Goal: Task Accomplishment & Management: Use online tool/utility

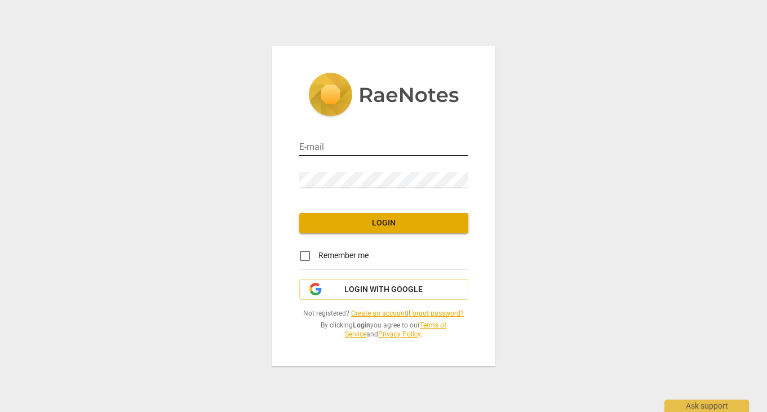
click at [334, 144] on input "email" at bounding box center [383, 148] width 169 height 16
type input "[EMAIL_ADDRESS][DOMAIN_NAME]"
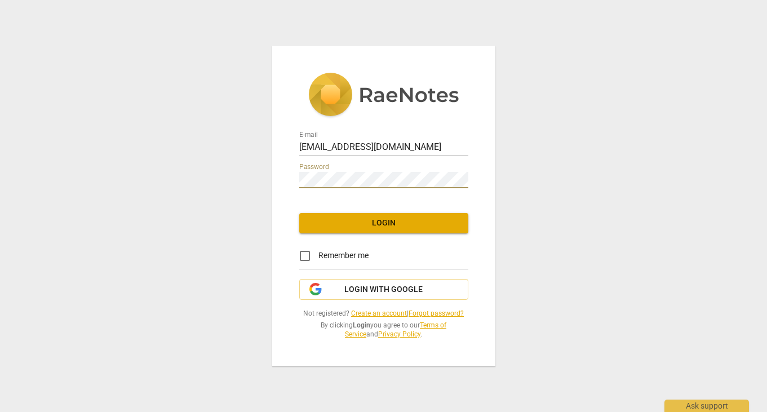
click at [371, 221] on span "Login" at bounding box center [383, 223] width 151 height 11
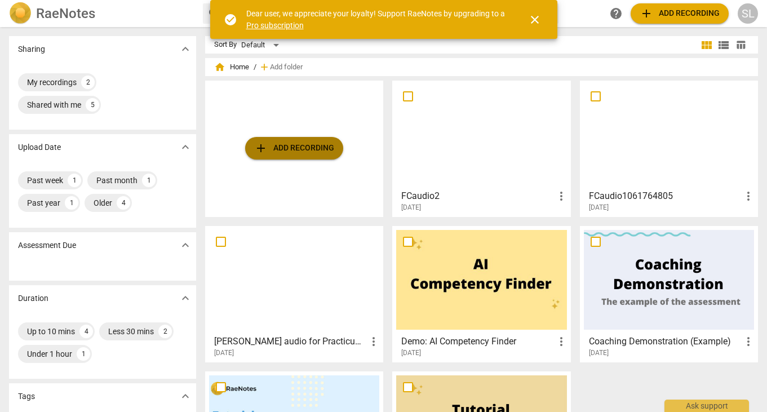
click at [293, 149] on span "add Add recording" at bounding box center [294, 148] width 80 height 14
click at [283, 145] on span "add Add recording" at bounding box center [294, 148] width 80 height 14
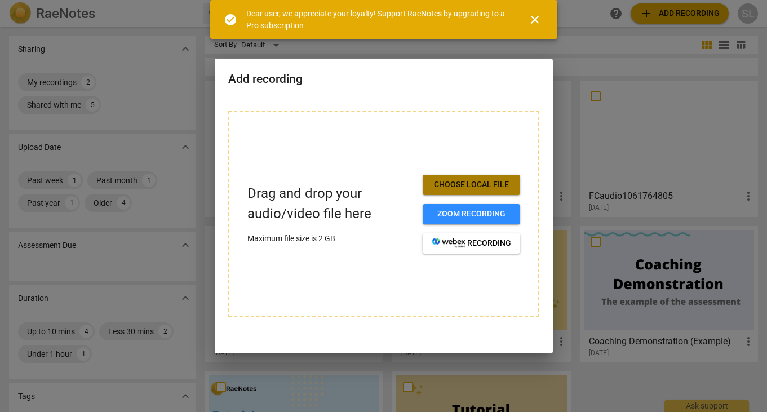
click at [469, 184] on span "Choose local file" at bounding box center [471, 184] width 79 height 11
click at [458, 181] on span "Choose local file" at bounding box center [471, 184] width 79 height 11
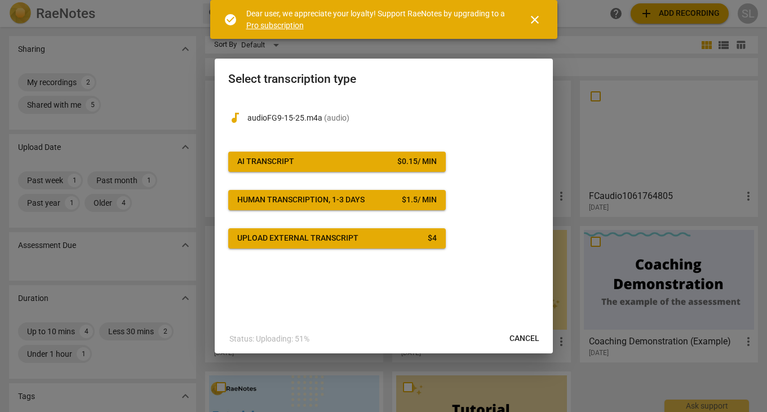
click at [358, 162] on span "AI Transcript $ 0.15 / min" at bounding box center [337, 161] width 200 height 11
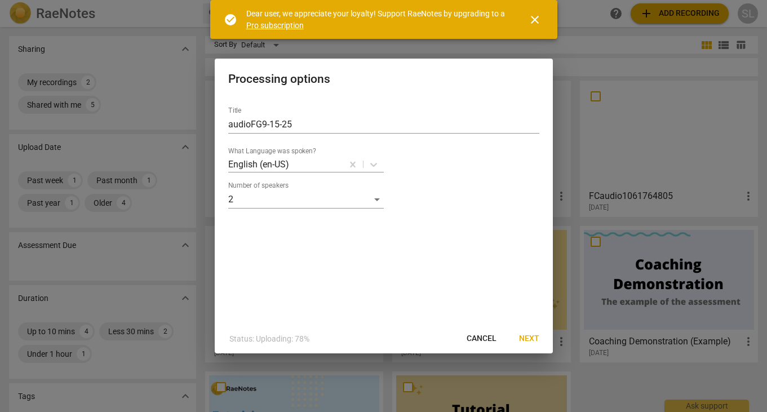
click at [526, 339] on span "Next" at bounding box center [529, 338] width 20 height 11
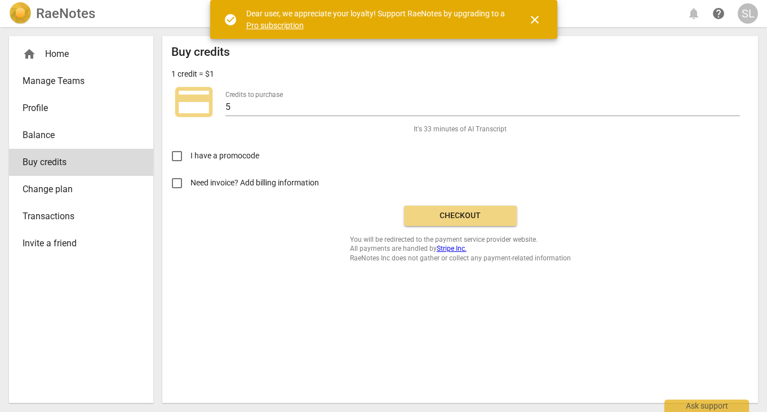
click at [459, 215] on span "Checkout" at bounding box center [460, 215] width 95 height 11
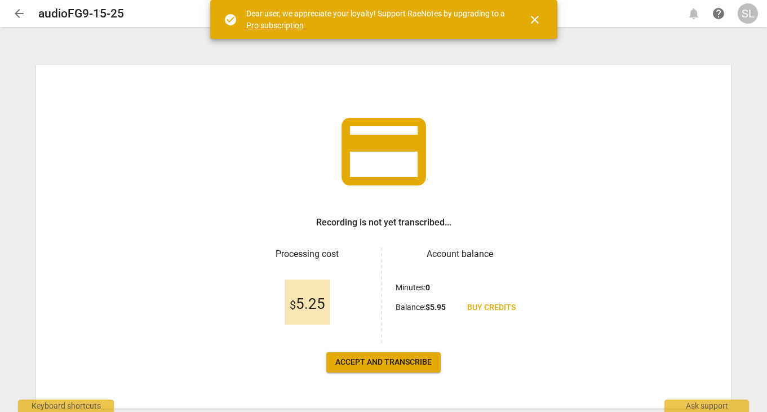
click at [389, 357] on button "Accept and transcribe" at bounding box center [383, 362] width 114 height 20
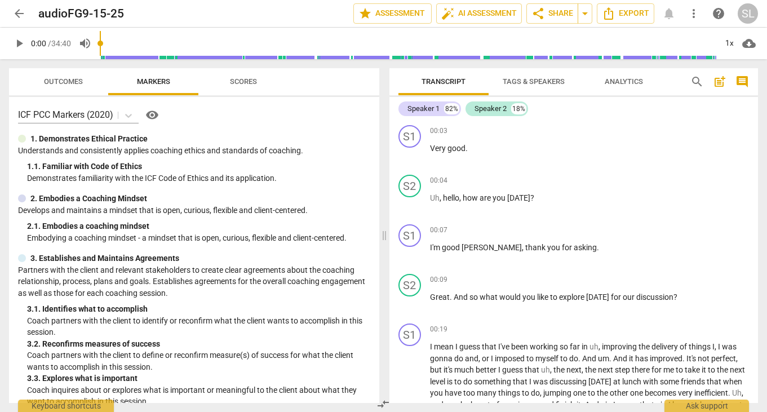
click at [551, 135] on div "00:03 + Add competency keyboard_arrow_right" at bounding box center [590, 130] width 320 height 11
click at [538, 80] on span "Tags & Speakers" at bounding box center [534, 81] width 62 height 8
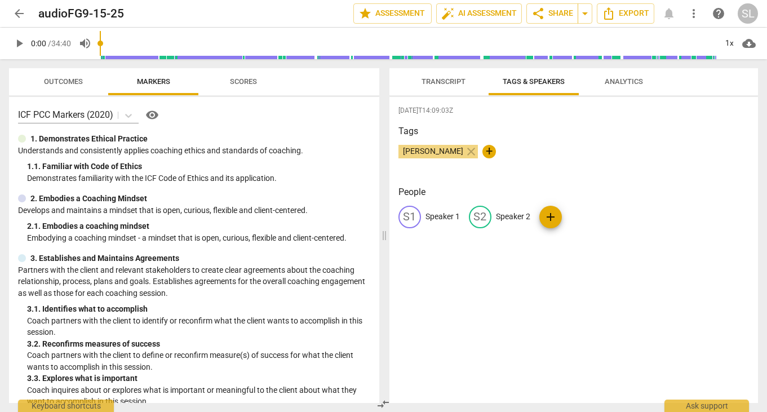
click at [439, 218] on p "Speaker 1" at bounding box center [443, 217] width 34 height 12
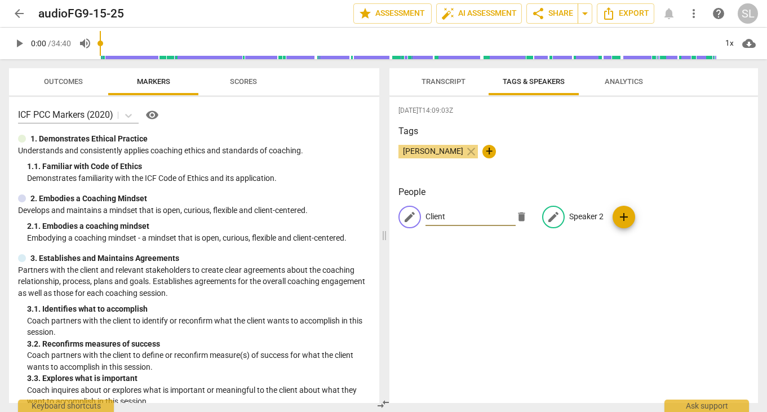
type input "Client"
click at [590, 217] on p "Speaker 2" at bounding box center [586, 217] width 34 height 12
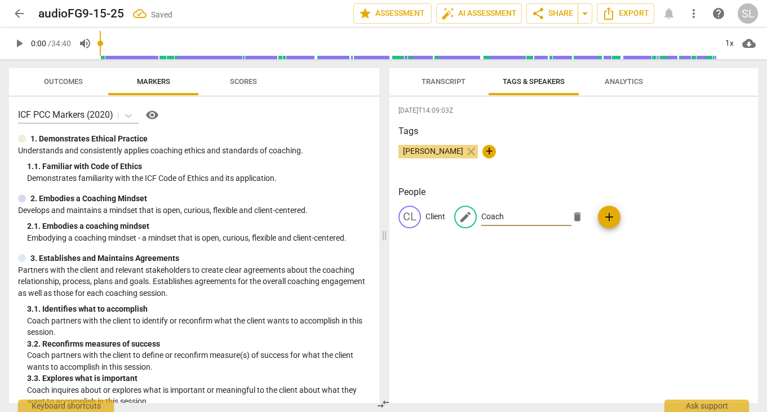
type input "Coach"
click at [675, 188] on h3 "People" at bounding box center [573, 192] width 351 height 14
click at [449, 75] on span "Transcript" at bounding box center [443, 81] width 71 height 15
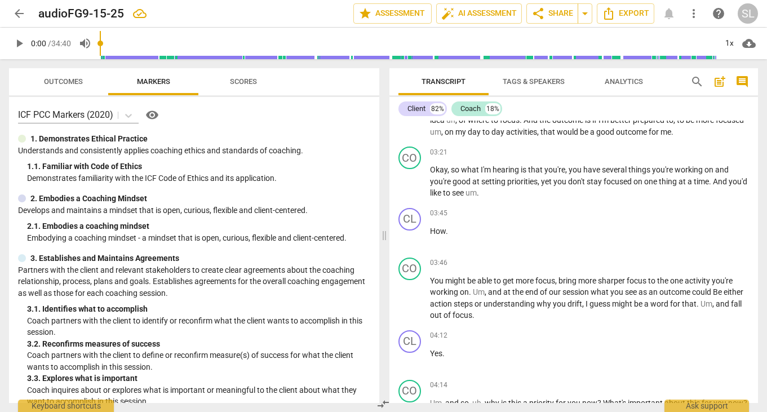
scroll to position [432, 0]
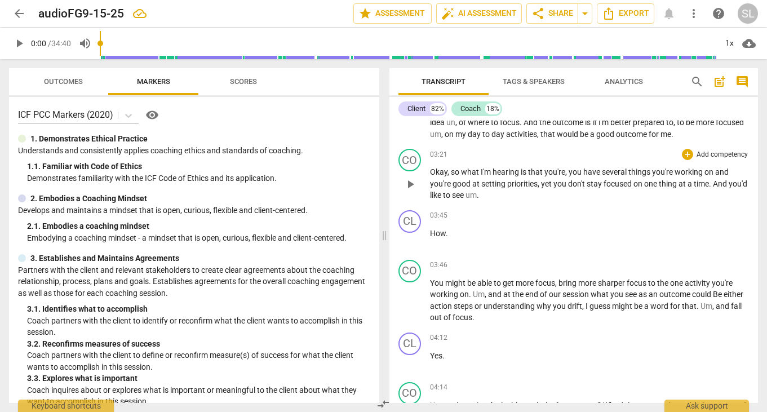
click at [441, 196] on span "like" at bounding box center [436, 194] width 13 height 9
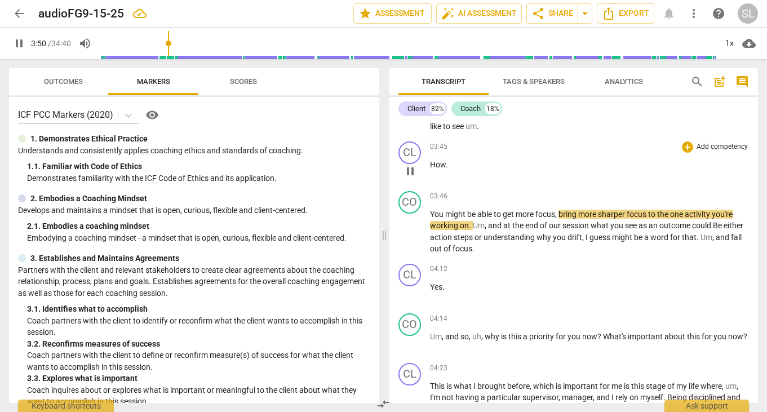
scroll to position [498, 0]
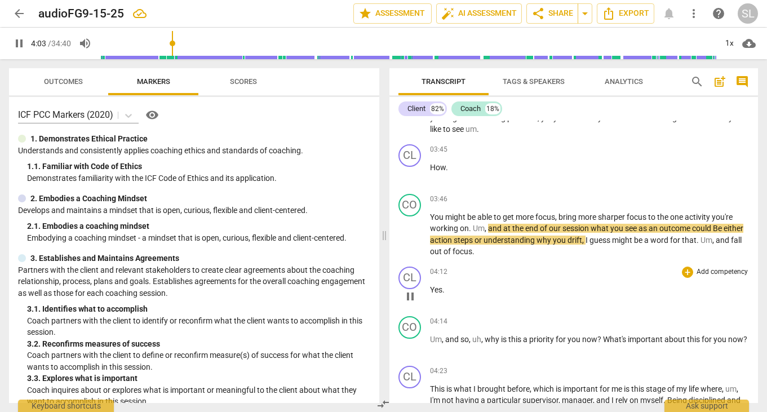
click at [531, 263] on div "CL play_arrow pause 04:12 + Add competency keyboard_arrow_right Yes ." at bounding box center [573, 287] width 369 height 50
click at [720, 229] on span "Be" at bounding box center [718, 228] width 11 height 9
type input "246"
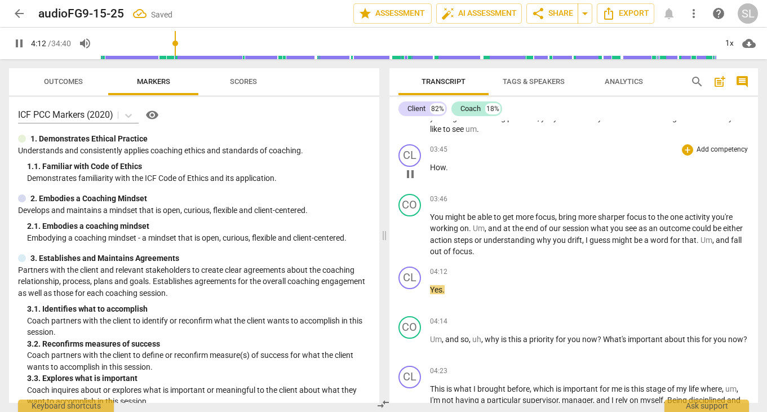
click at [444, 168] on span "How" at bounding box center [438, 167] width 16 height 9
type input "254"
click at [430, 216] on span "You" at bounding box center [437, 216] width 15 height 9
type input "257"
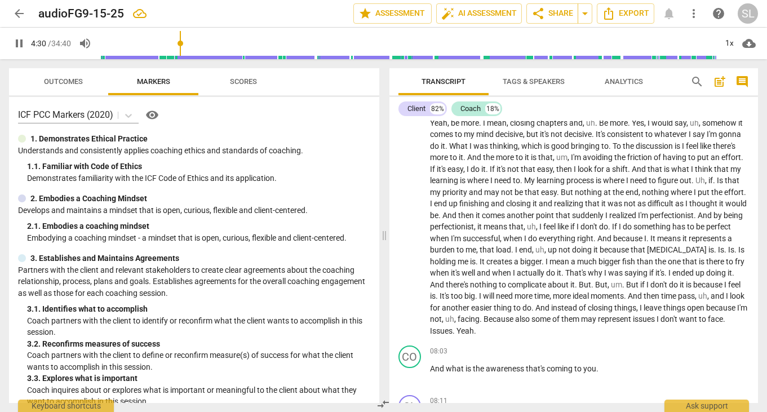
scroll to position [812, 0]
click at [484, 315] on span "." at bounding box center [482, 317] width 4 height 9
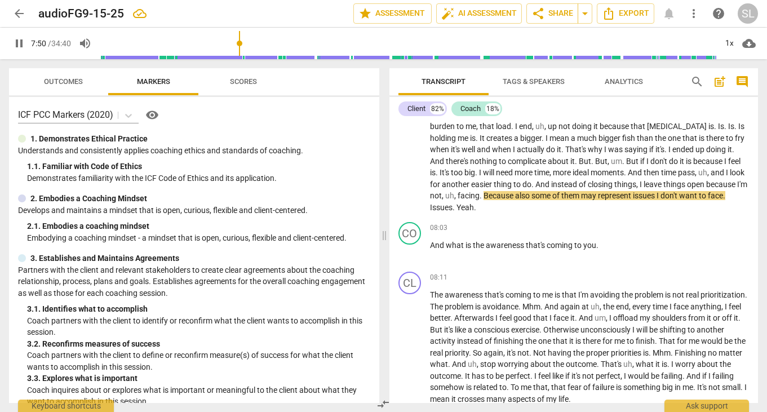
scroll to position [936, 0]
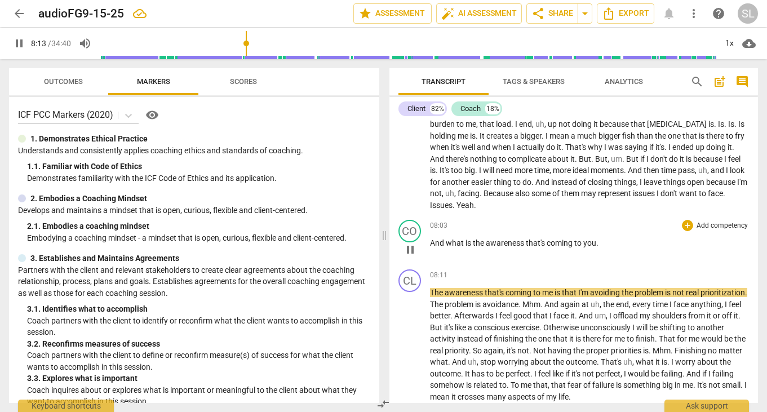
click at [596, 244] on span "you" at bounding box center [589, 242] width 13 height 9
type input "495"
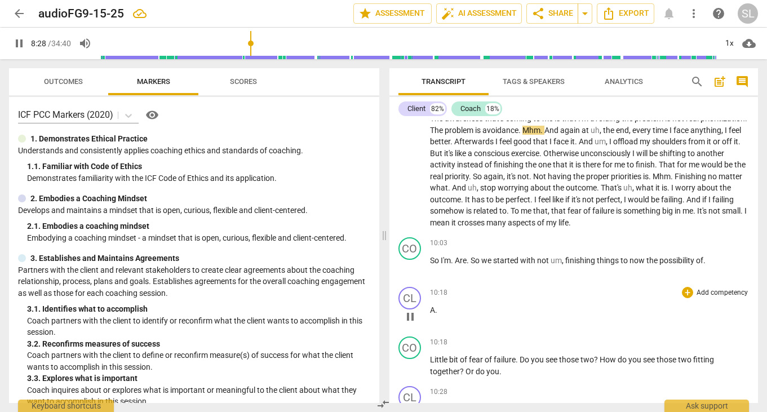
scroll to position [1106, 0]
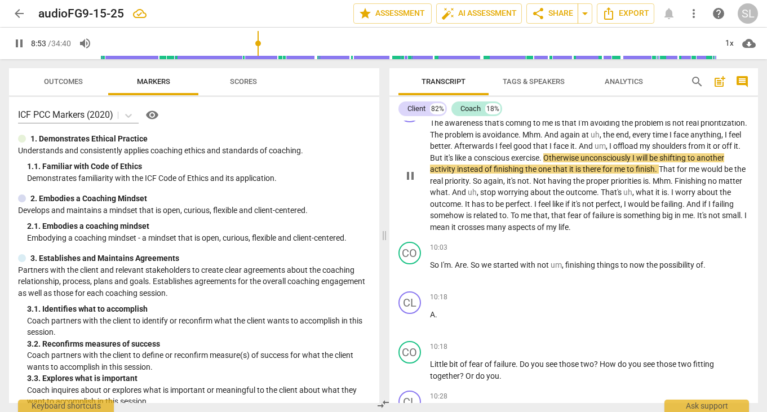
click at [451, 227] on span "mean" at bounding box center [440, 227] width 21 height 9
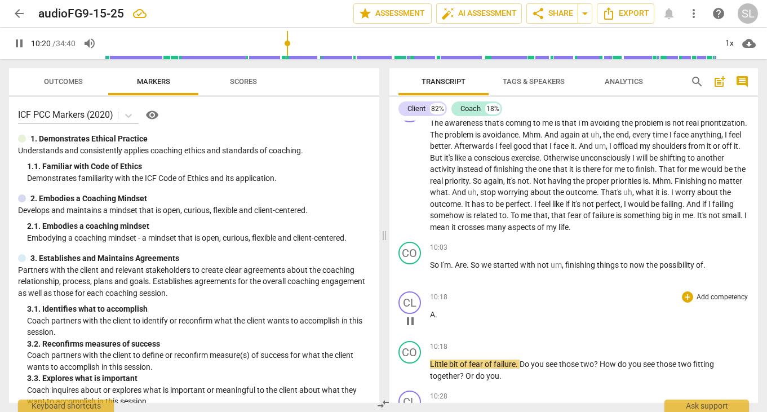
click at [435, 315] on span "A" at bounding box center [432, 314] width 5 height 9
type input "622"
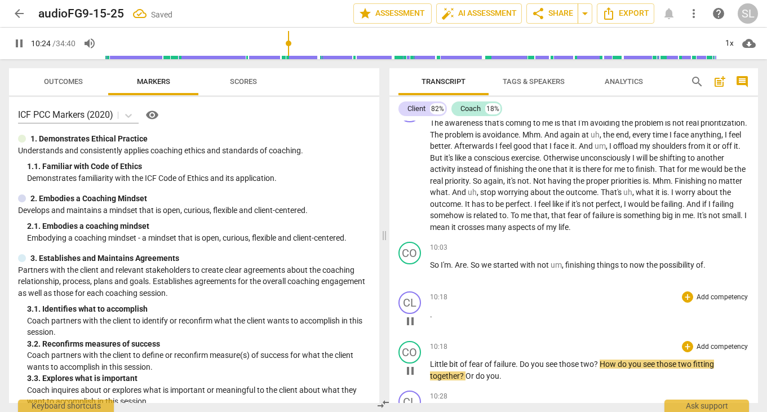
click at [430, 365] on span "Little" at bounding box center [439, 364] width 19 height 9
type input "625"
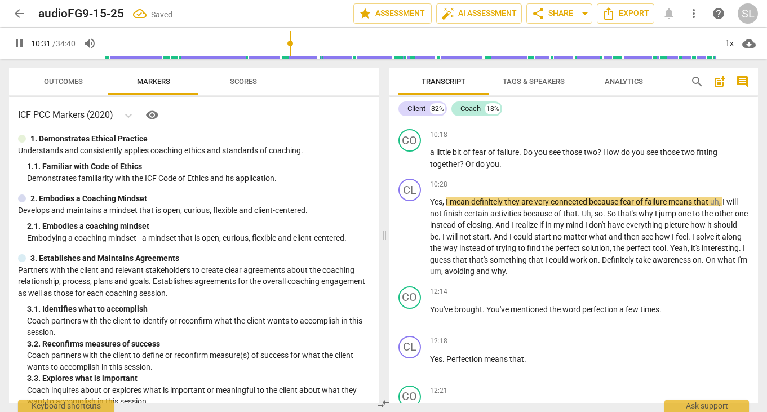
scroll to position [1319, 0]
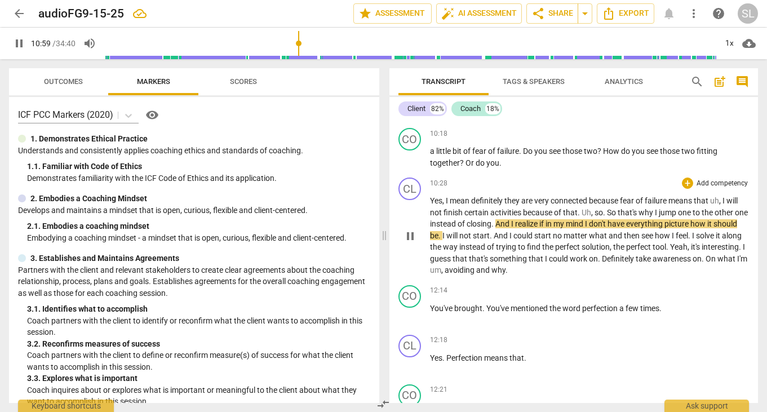
click at [706, 263] on span "On" at bounding box center [712, 258] width 12 height 9
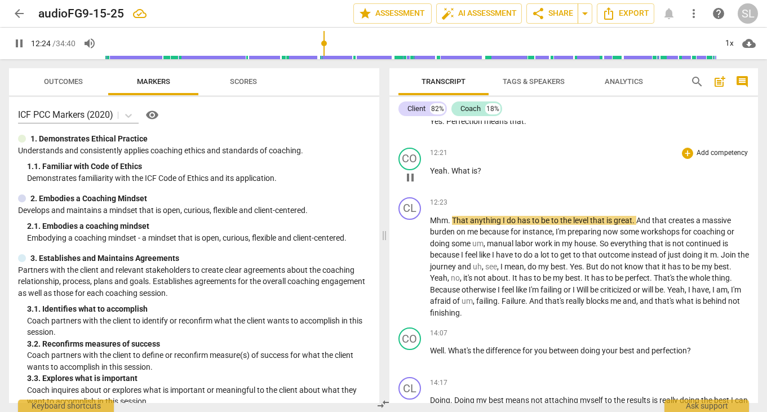
scroll to position [1560, 0]
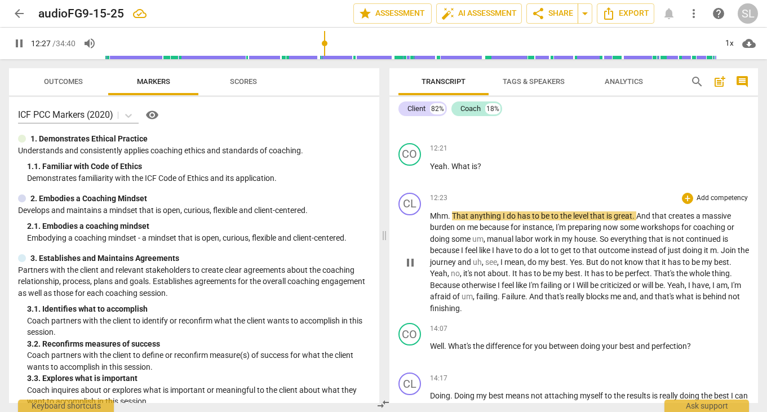
click at [505, 295] on span "Failure" at bounding box center [514, 296] width 24 height 9
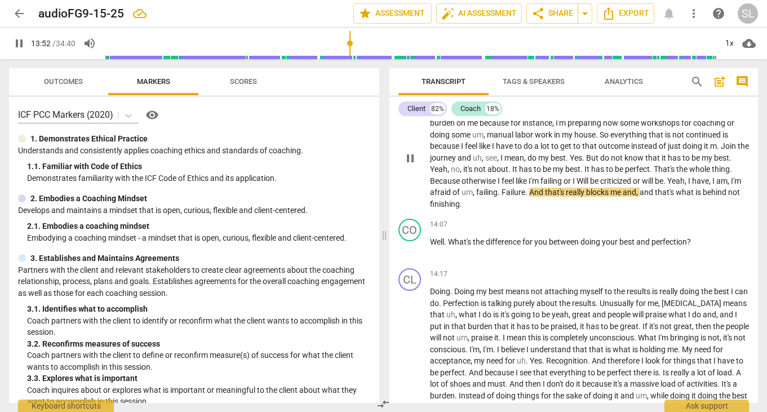
scroll to position [1666, 0]
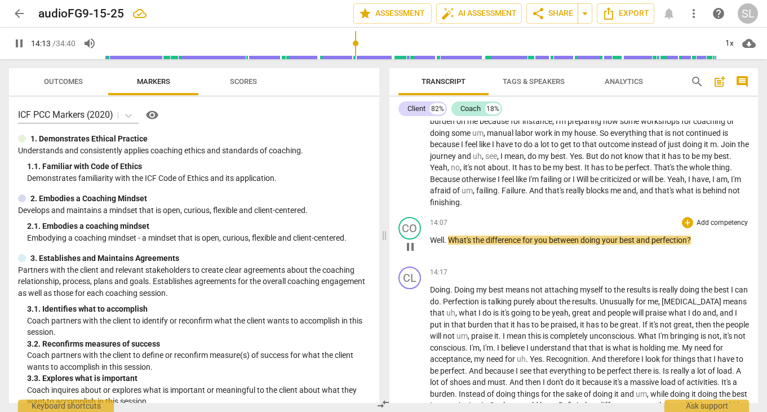
click at [450, 240] on span "What's" at bounding box center [460, 240] width 25 height 9
type input "854"
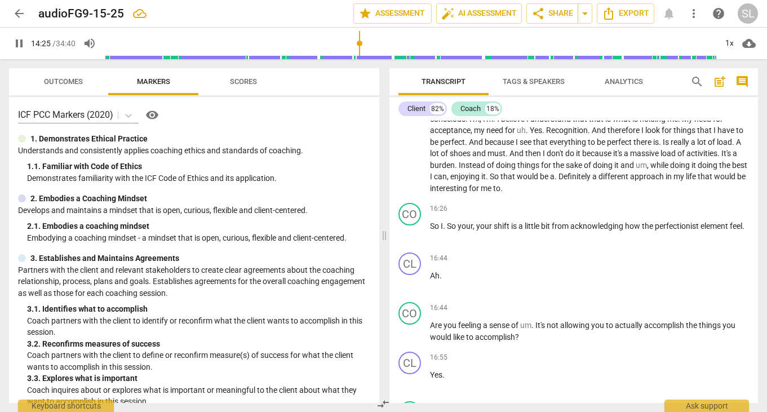
scroll to position [1895, 0]
click at [714, 180] on span "would" at bounding box center [725, 175] width 23 height 9
click at [440, 273] on span "." at bounding box center [441, 275] width 2 height 9
type input "1008"
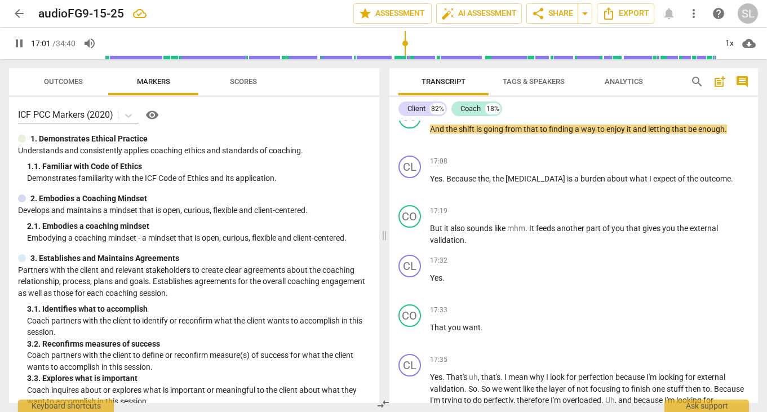
scroll to position [2191, 0]
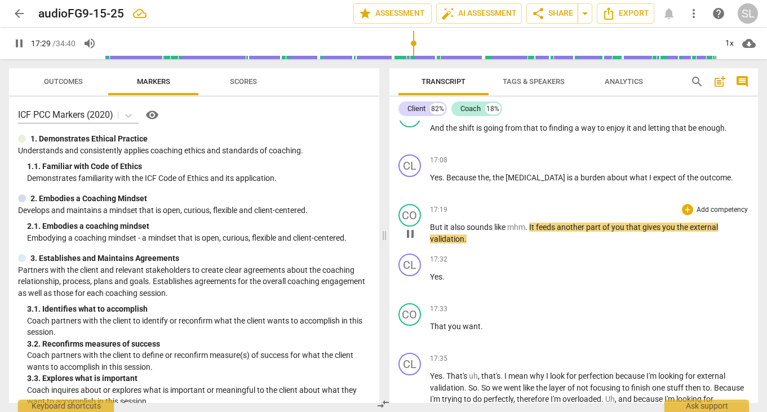
click at [525, 229] on span "mhm" at bounding box center [516, 227] width 18 height 9
type input "1050"
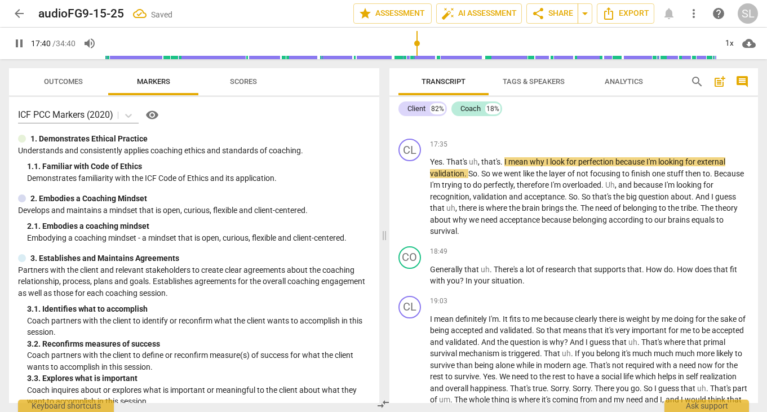
scroll to position [2410, 0]
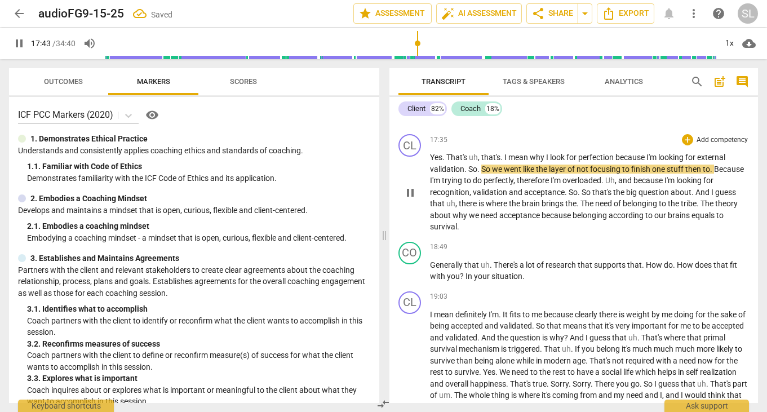
click at [627, 217] on span "according" at bounding box center [627, 215] width 37 height 9
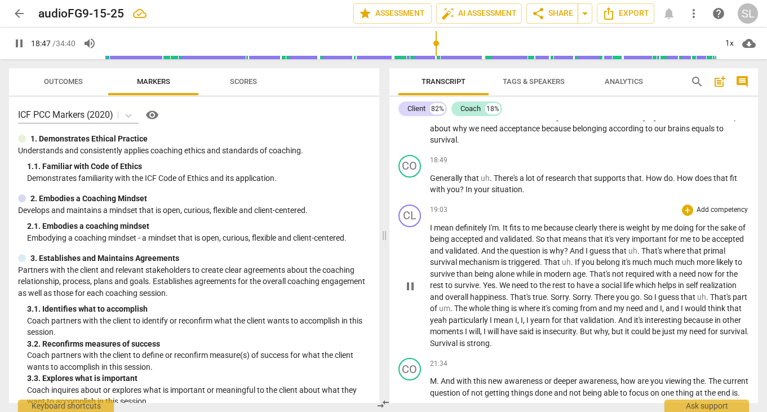
scroll to position [2496, 0]
click at [526, 192] on p "Generally that uh . There's a lot of research that supports that . How do . How…" at bounding box center [590, 185] width 320 height 23
type input "1143"
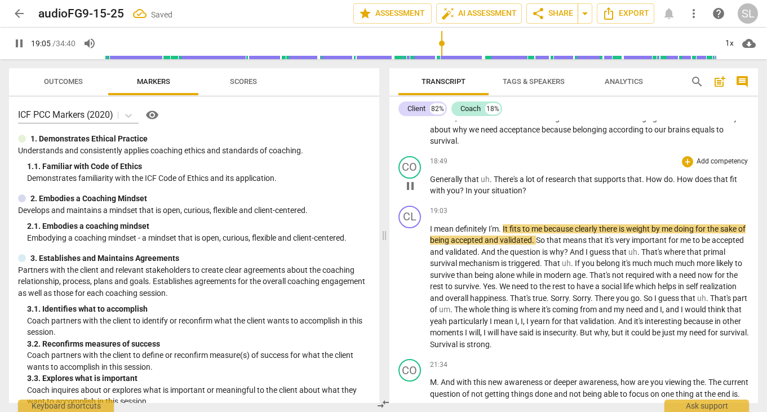
click at [467, 192] on span "In" at bounding box center [470, 190] width 8 height 9
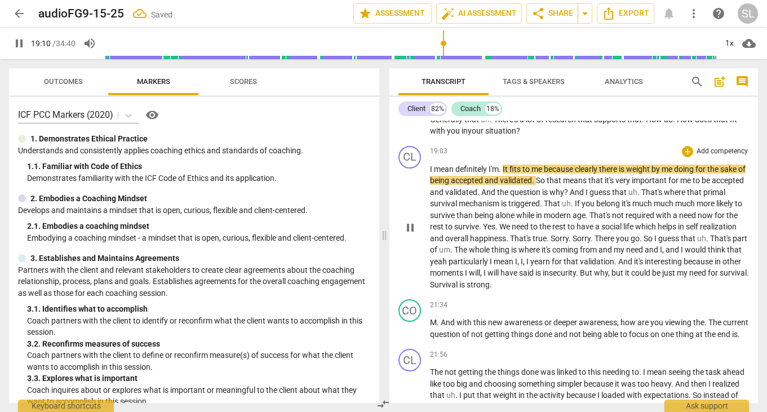
scroll to position [2560, 0]
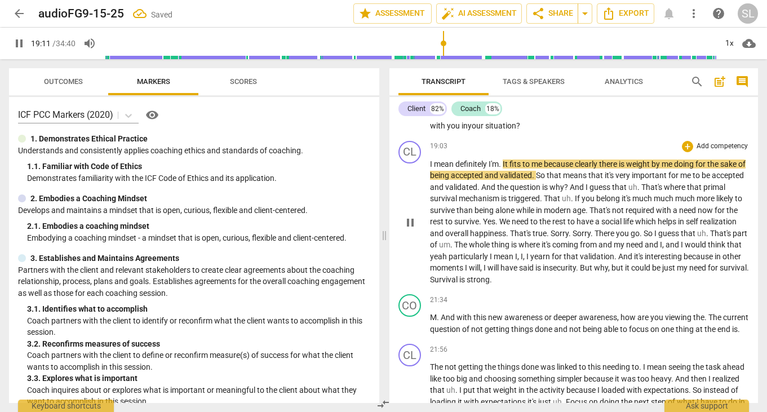
click at [459, 278] on span "Survival" at bounding box center [444, 279] width 29 height 9
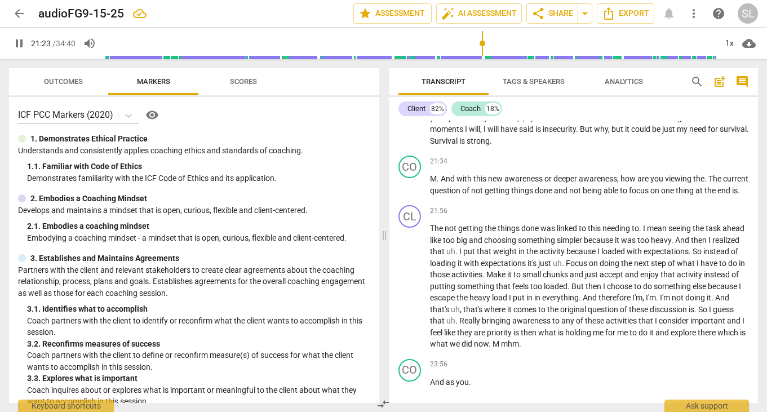
scroll to position [2701, 0]
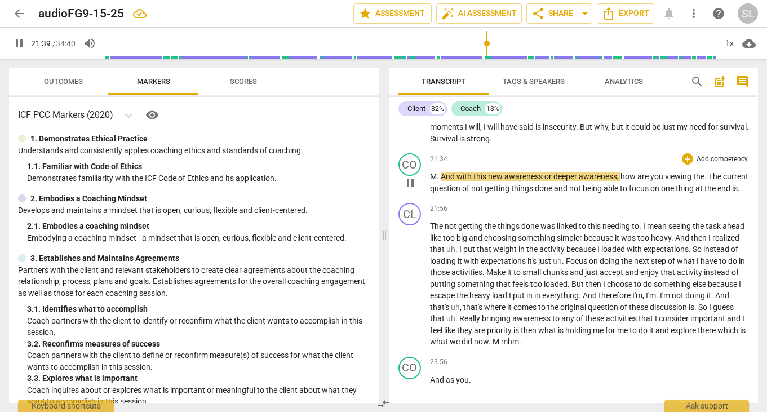
click at [441, 178] on span "And" at bounding box center [449, 176] width 16 height 9
type input "1301"
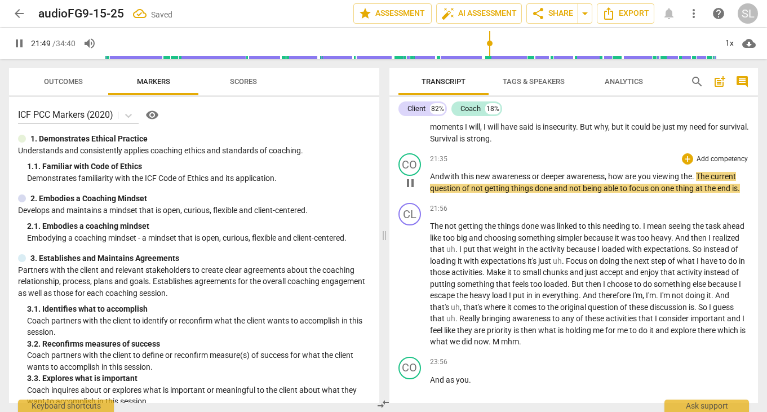
click at [702, 174] on span "The" at bounding box center [703, 176] width 15 height 9
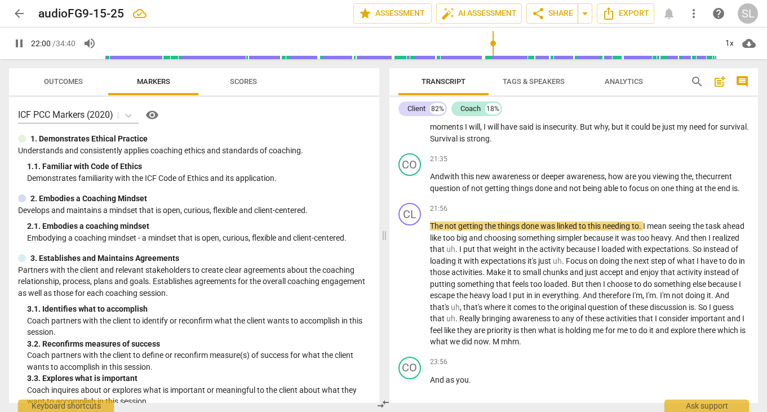
click at [18, 43] on span "pause" at bounding box center [19, 44] width 14 height 14
type input "1321"
click at [695, 190] on span "thing" at bounding box center [686, 188] width 20 height 9
click at [431, 226] on span "The" at bounding box center [437, 225] width 15 height 9
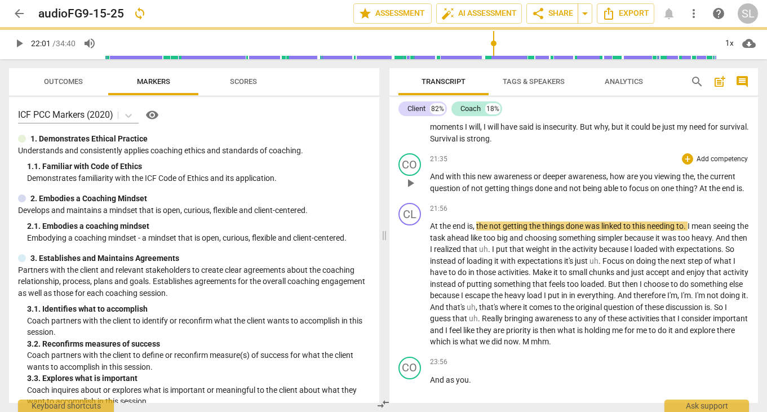
click at [747, 189] on p "And with this new awareness or deeper awareness , how are you viewing the , the…" at bounding box center [590, 182] width 320 height 23
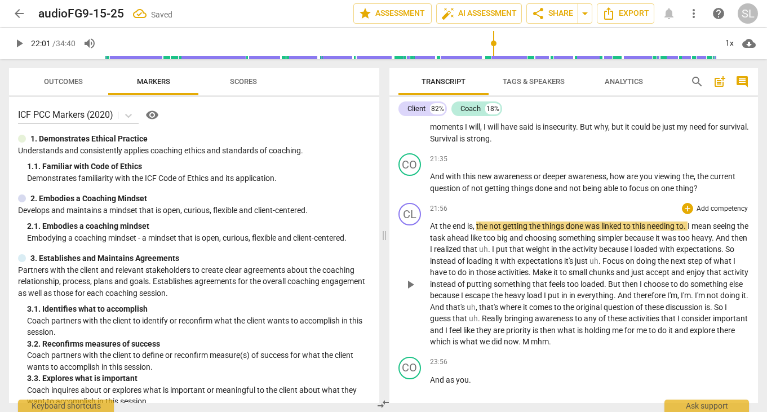
click at [480, 338] on span "what" at bounding box center [470, 341] width 20 height 9
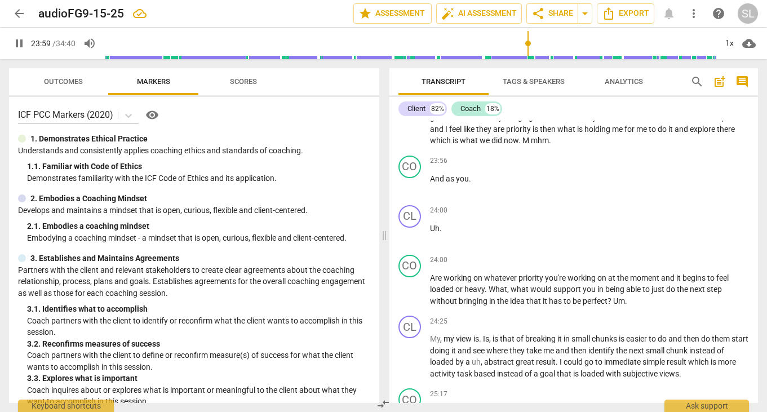
scroll to position [2906, 0]
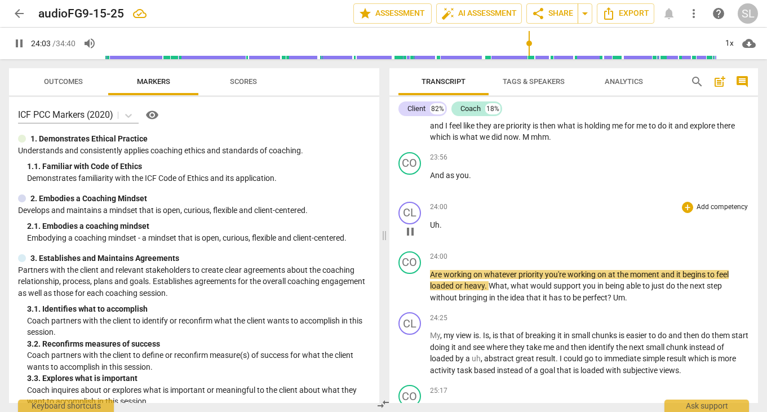
click at [439, 224] on span "Uh" at bounding box center [435, 224] width 10 height 9
type input "1444"
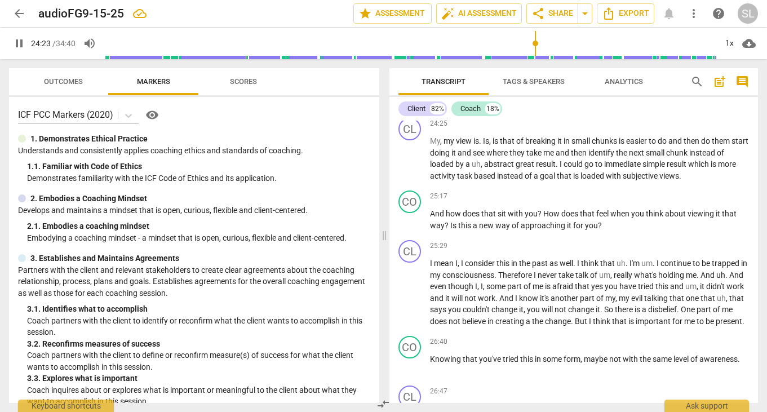
scroll to position [3095, 0]
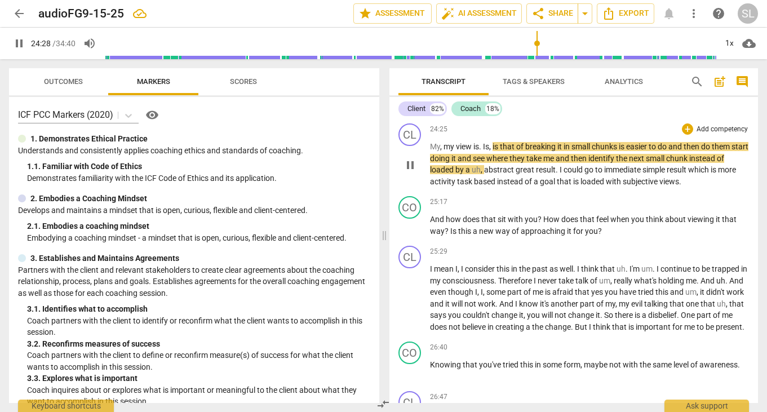
click at [588, 179] on span "loaded" at bounding box center [592, 181] width 25 height 9
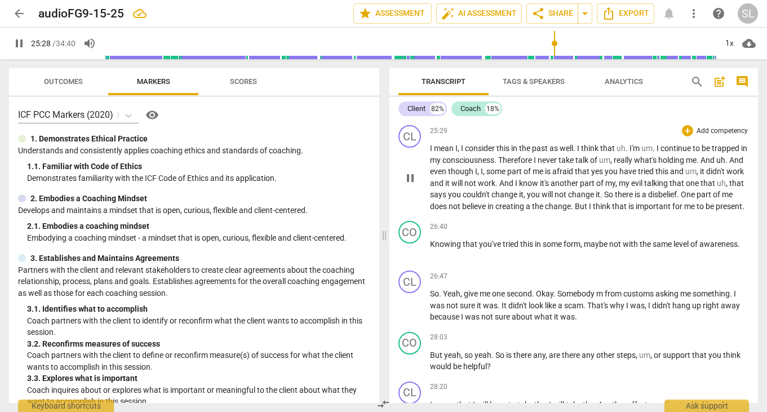
scroll to position [3220, 0]
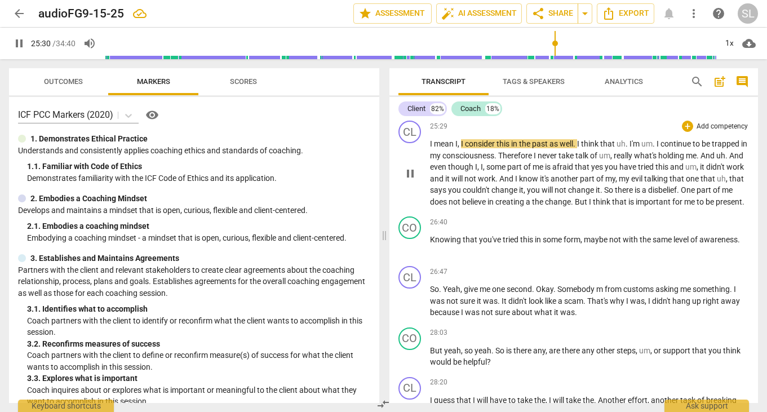
click at [589, 199] on span "But" at bounding box center [582, 201] width 14 height 9
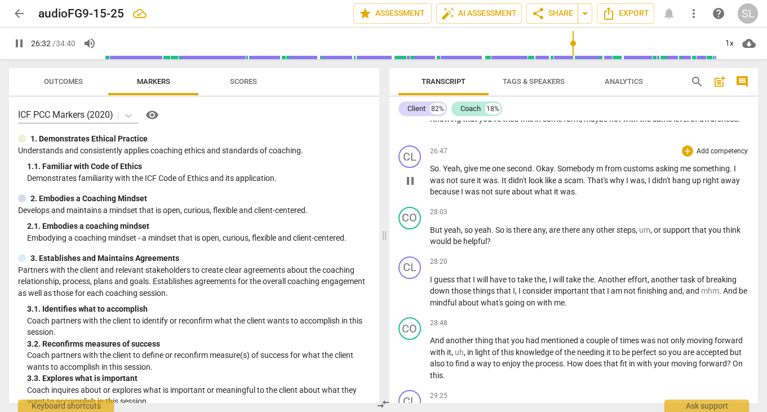
scroll to position [3331, 0]
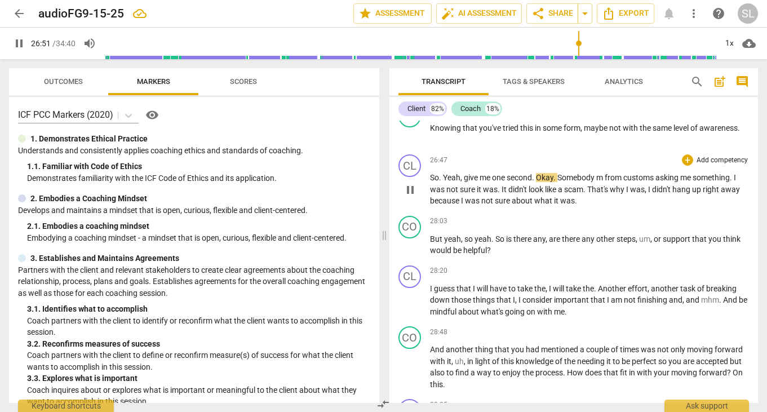
click at [439, 182] on span "So" at bounding box center [434, 177] width 9 height 9
type input "1613"
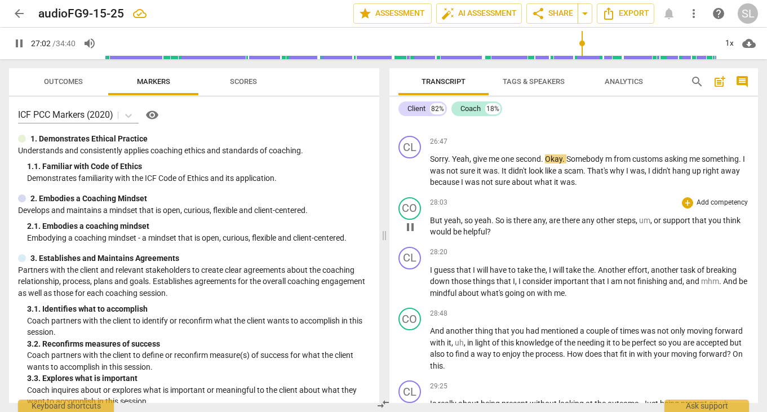
scroll to position [3351, 0]
click at [439, 224] on span "But" at bounding box center [437, 219] width 14 height 9
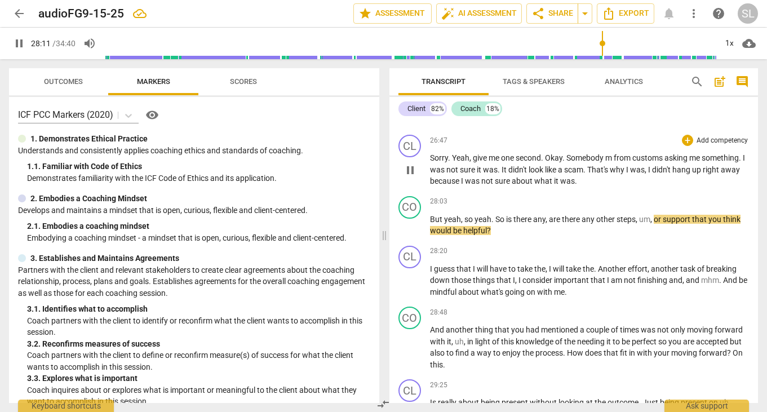
click at [586, 187] on p "Sorry . Yeah , give me one second . Okay . Somebody m from customs asking me so…" at bounding box center [590, 169] width 320 height 35
type input "1694"
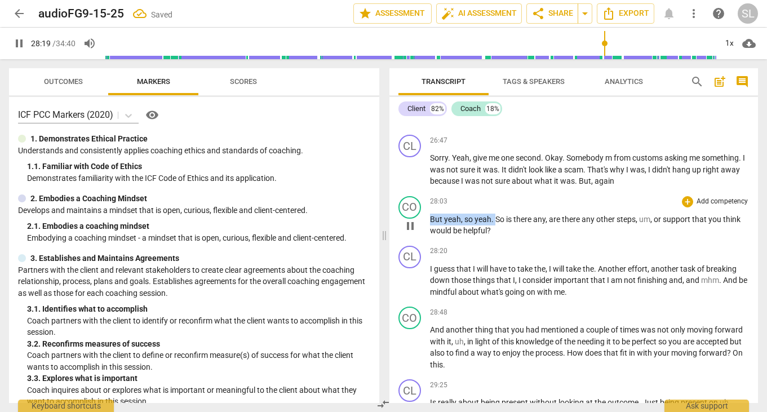
drag, startPoint x: 431, startPoint y: 231, endPoint x: 494, endPoint y: 232, distance: 63.1
click at [494, 232] on p "But yeah , so yeah . So is there any , are there any other steps , um , or supp…" at bounding box center [590, 225] width 320 height 23
type input "1700"
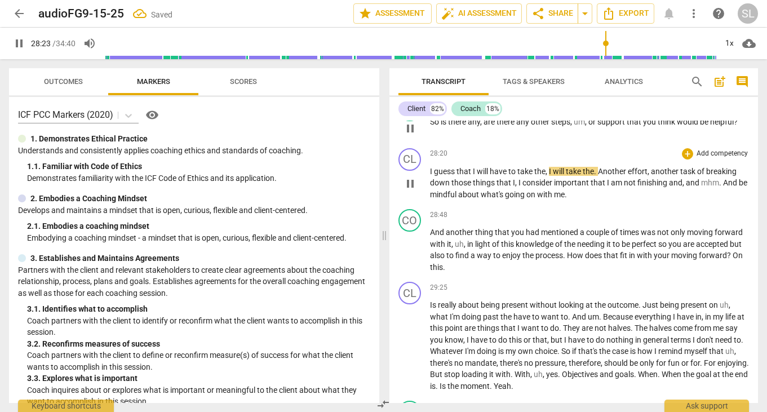
scroll to position [3451, 0]
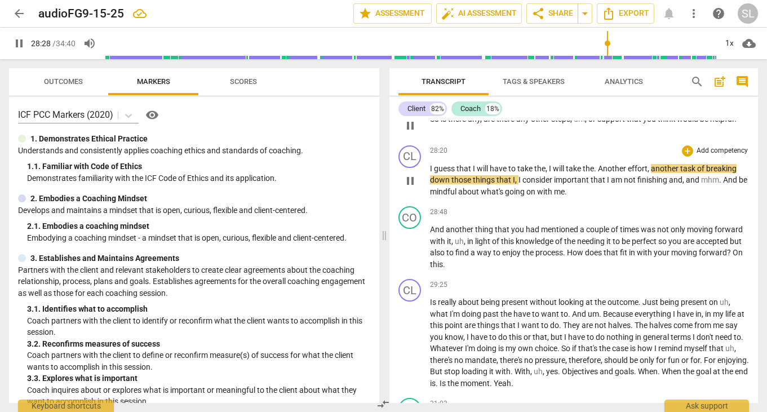
click at [604, 173] on span "Another" at bounding box center [613, 168] width 30 height 9
type input "1709"
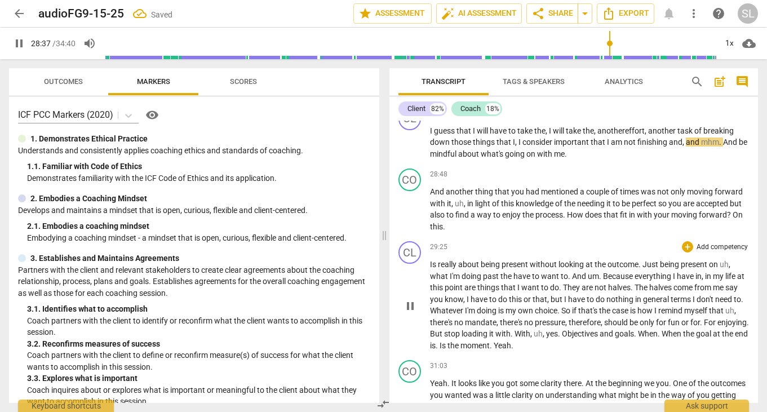
scroll to position [3494, 0]
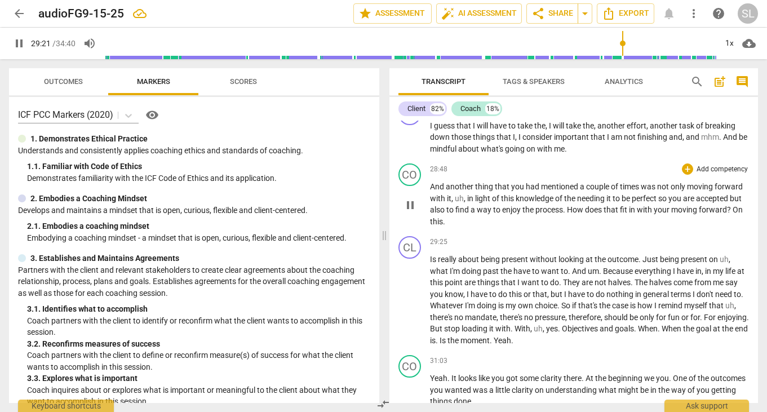
click at [736, 214] on span "On" at bounding box center [738, 209] width 10 height 9
type input "1762"
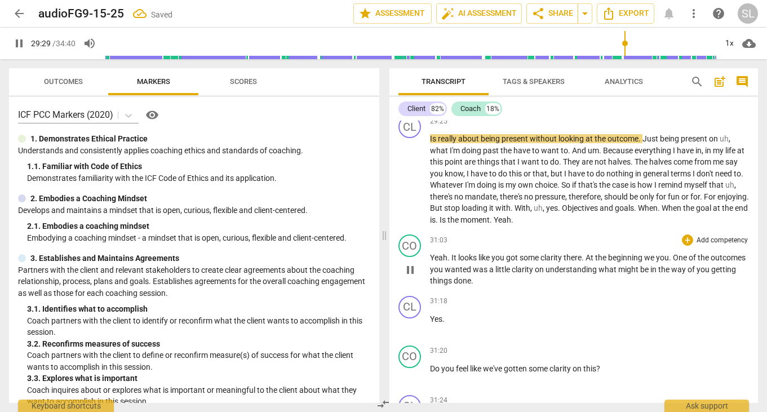
scroll to position [3620, 0]
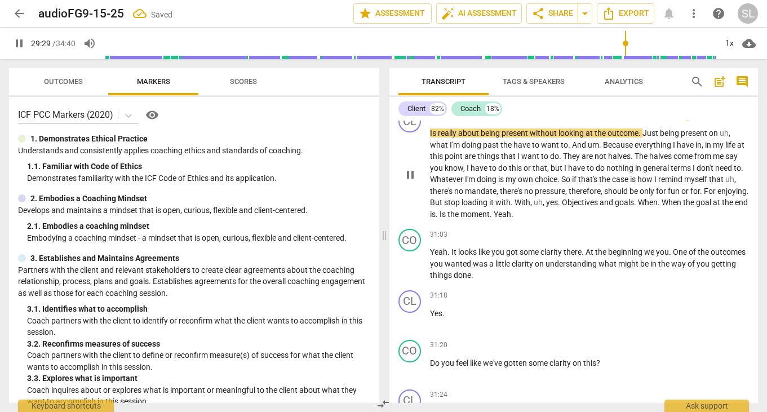
click at [490, 219] on span "moment" at bounding box center [474, 214] width 29 height 9
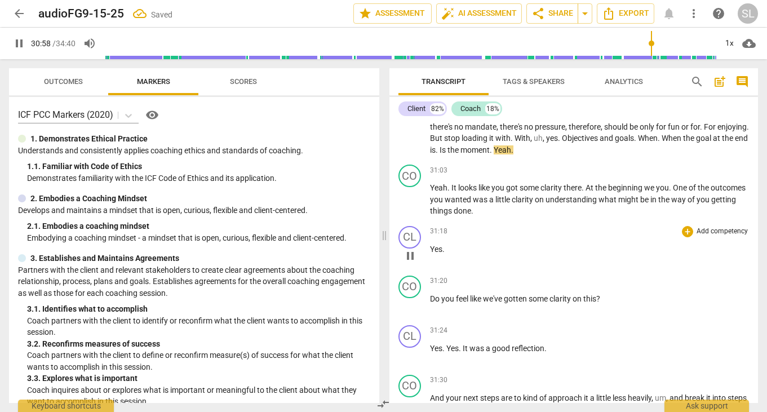
scroll to position [3685, 0]
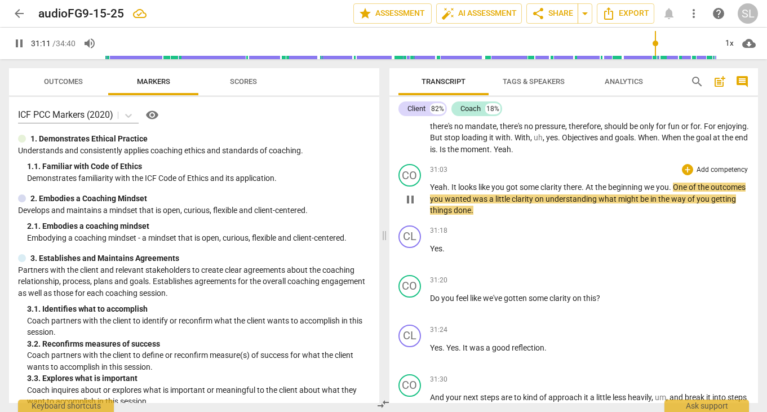
click at [656, 192] on span "we" at bounding box center [650, 187] width 12 height 9
type input "1872"
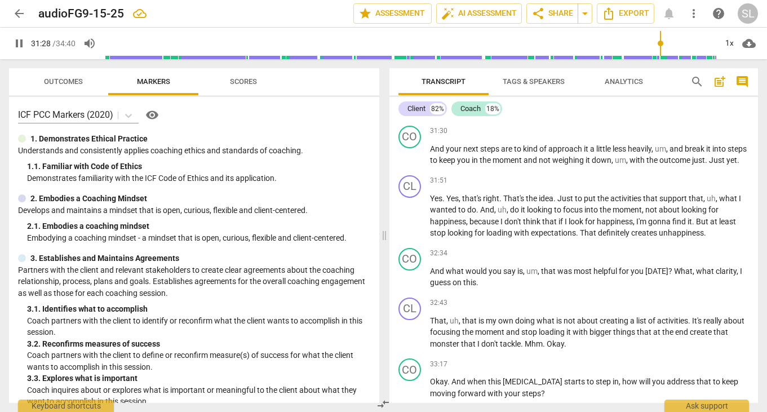
scroll to position [3934, 0]
click at [726, 164] on span "Just" at bounding box center [717, 159] width 17 height 9
type input "1913"
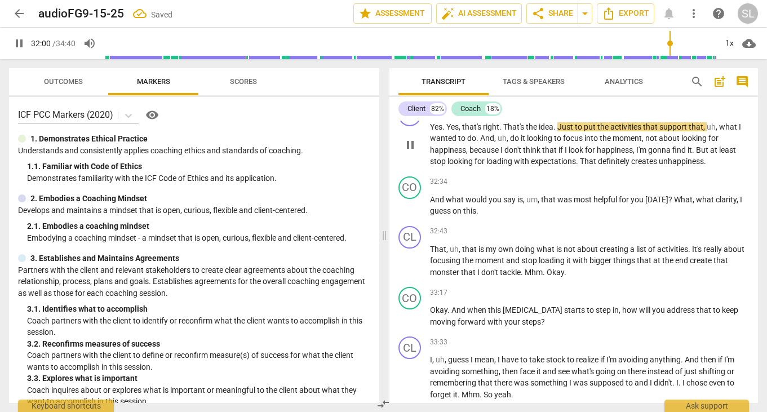
scroll to position [4007, 0]
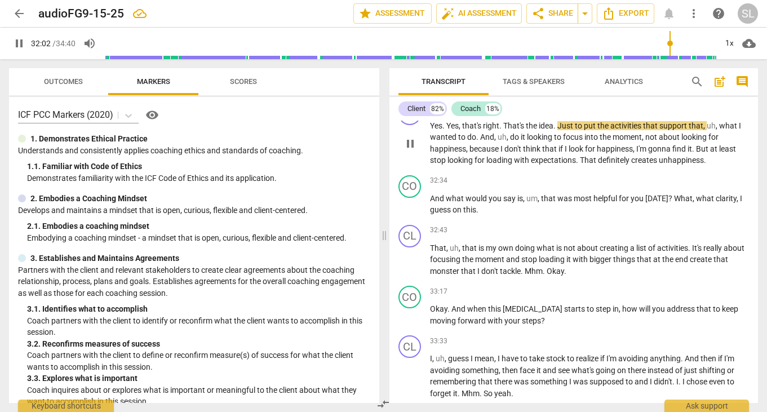
click at [590, 165] on span "That" at bounding box center [589, 160] width 18 height 9
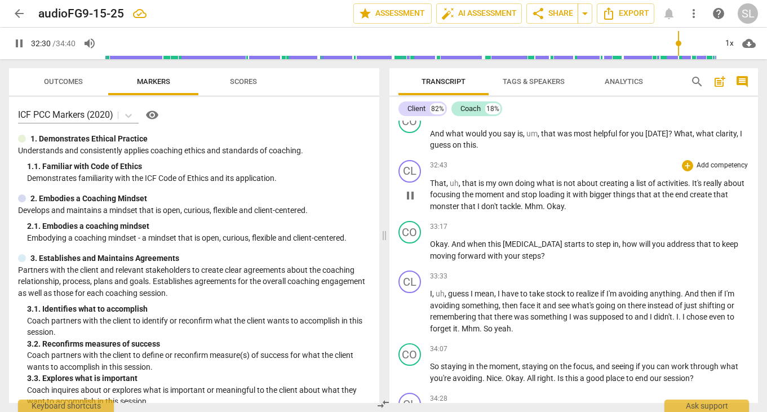
scroll to position [4079, 0]
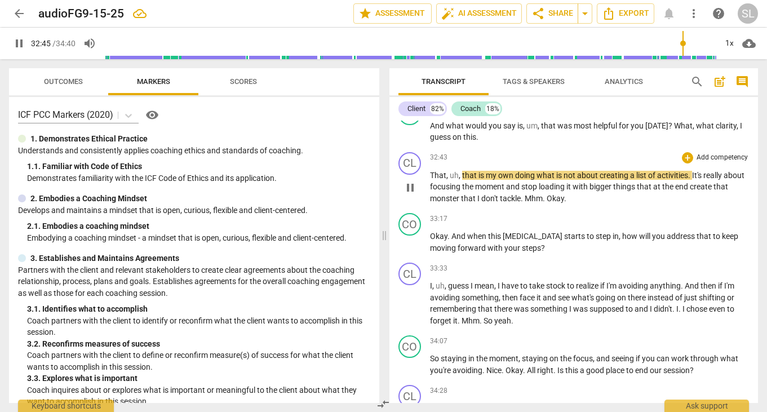
click at [431, 180] on span "That" at bounding box center [438, 175] width 16 height 9
type input "1966"
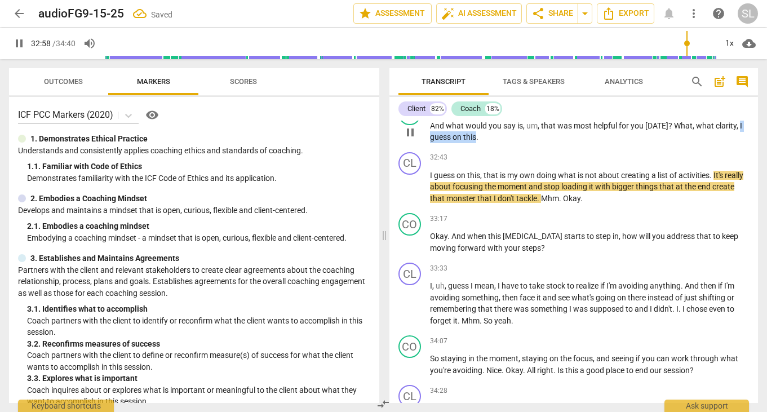
drag, startPoint x: 735, startPoint y: 148, endPoint x: 476, endPoint y: 159, distance: 260.0
click at [476, 143] on p "And what would you say is , um , that was most helpful for you today ? What , w…" at bounding box center [590, 131] width 320 height 23
type input "1980"
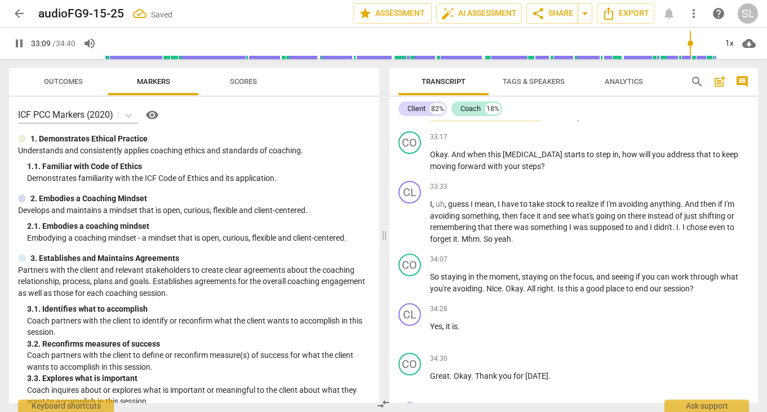
scroll to position [4164, 0]
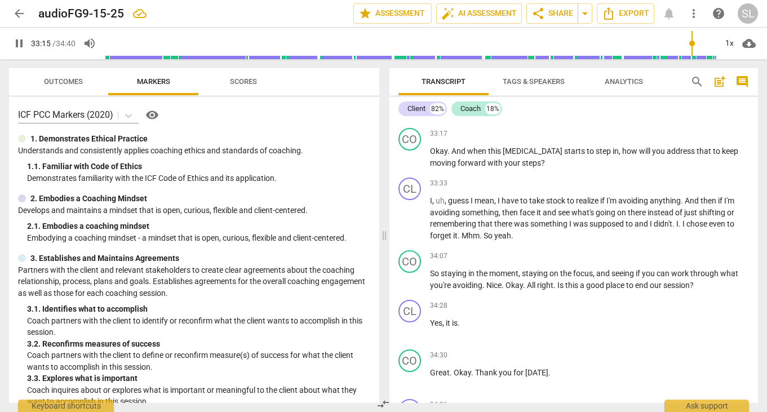
drag, startPoint x: 542, startPoint y: 136, endPoint x: 581, endPoint y: 136, distance: 39.5
click at [581, 119] on p "I guess on this , that is my own doing what is not about creating a list of act…" at bounding box center [590, 102] width 320 height 35
type input "1996"
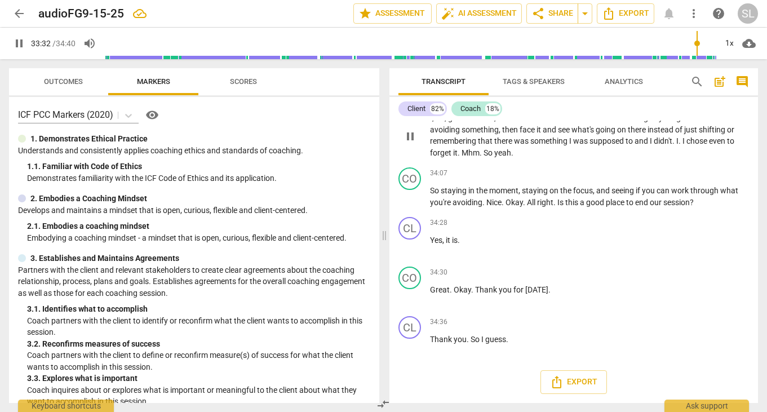
scroll to position [4256, 0]
click at [692, 145] on span "chose" at bounding box center [697, 140] width 23 height 9
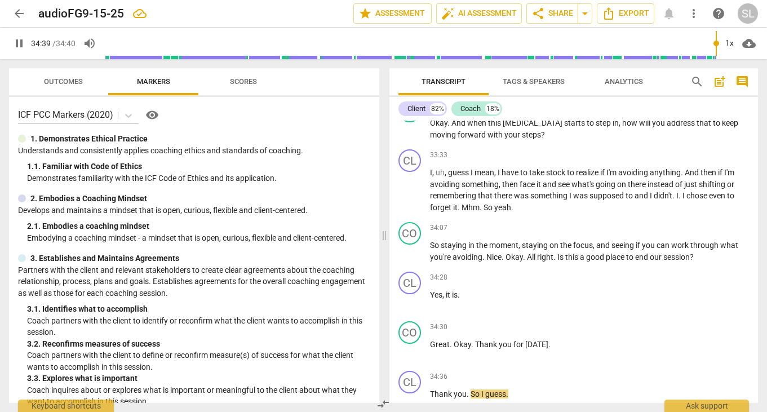
scroll to position [4176, 0]
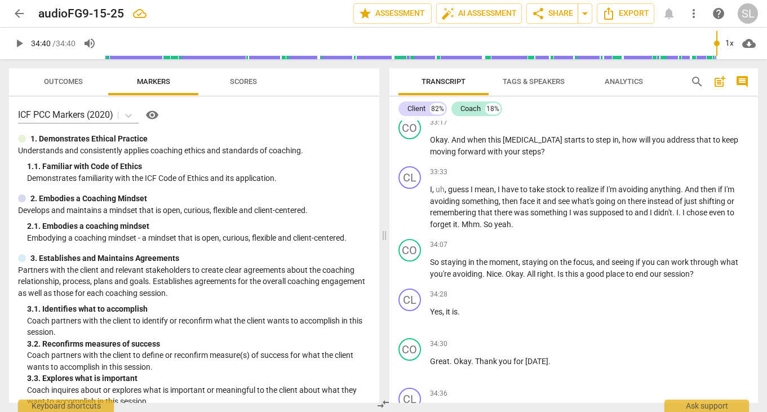
type input "2080"
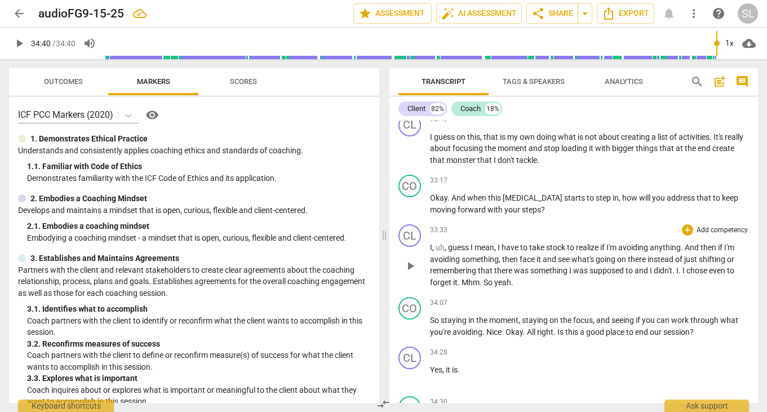
scroll to position [4270, 0]
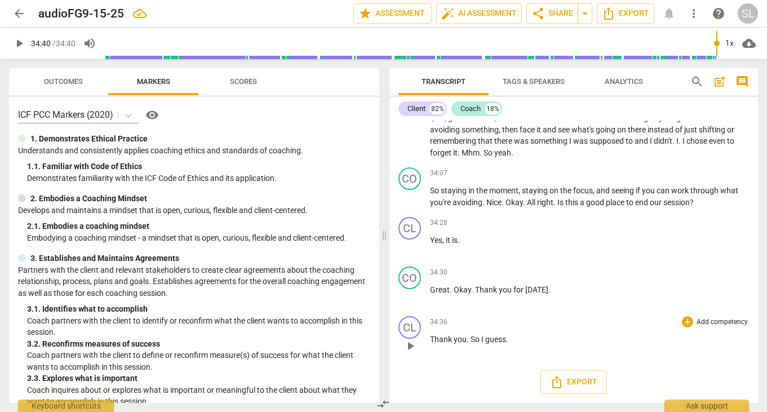
click at [510, 344] on p "Thank you . So I guess ." at bounding box center [590, 340] width 320 height 12
click at [579, 384] on span "Export" at bounding box center [573, 382] width 47 height 14
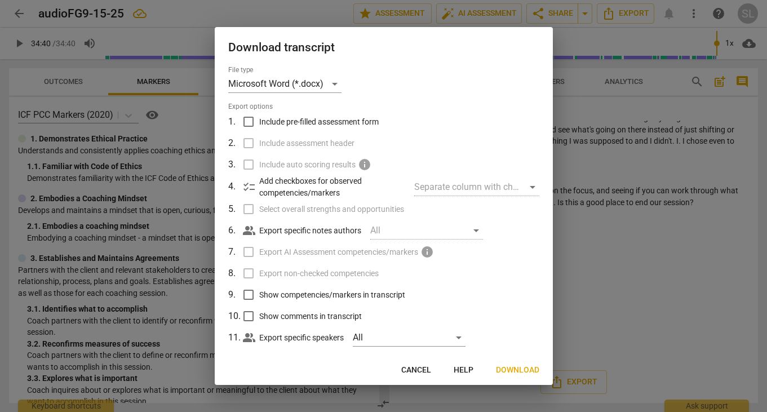
click at [521, 369] on span "Download" at bounding box center [517, 370] width 43 height 11
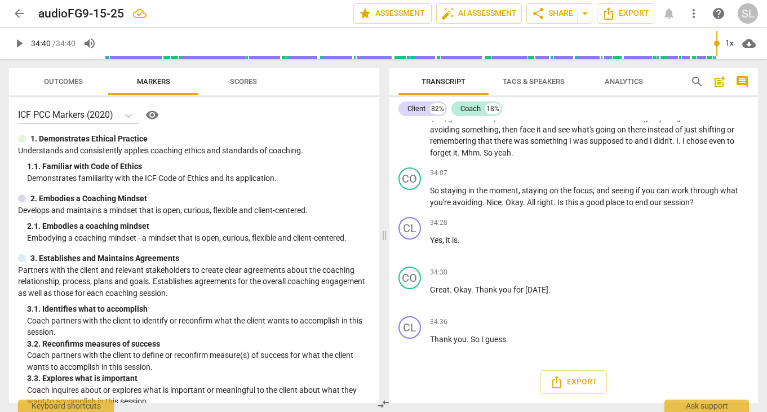
click at [752, 15] on div "SL" at bounding box center [748, 13] width 20 height 20
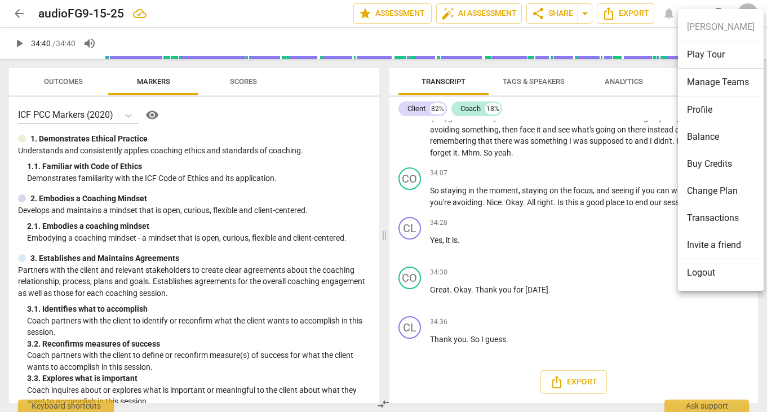
click at [711, 268] on li "Logout" at bounding box center [721, 272] width 86 height 27
